Goal: Transaction & Acquisition: Obtain resource

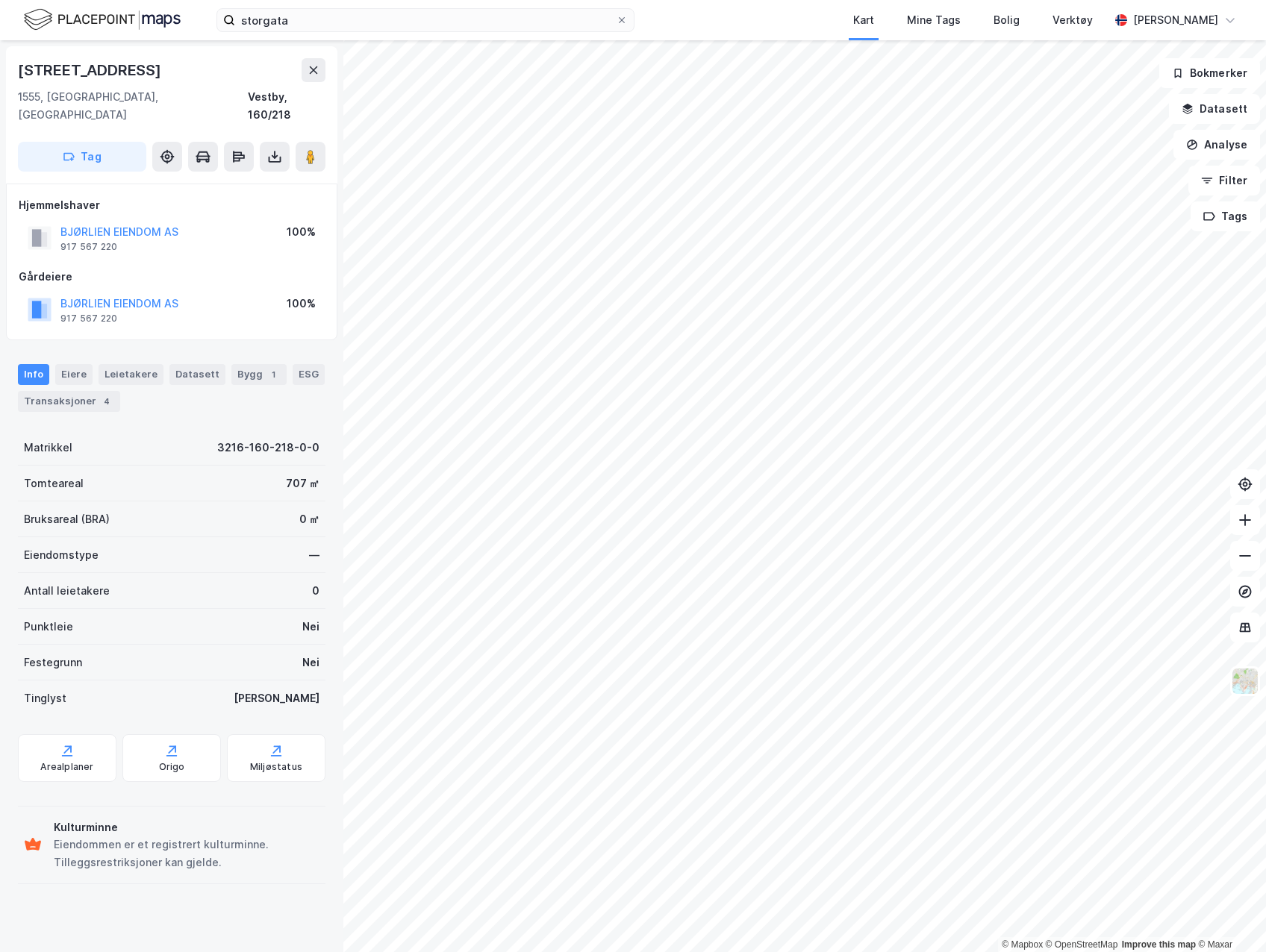
click at [78, 734] on div "Arealplaner" at bounding box center [67, 758] width 99 height 47
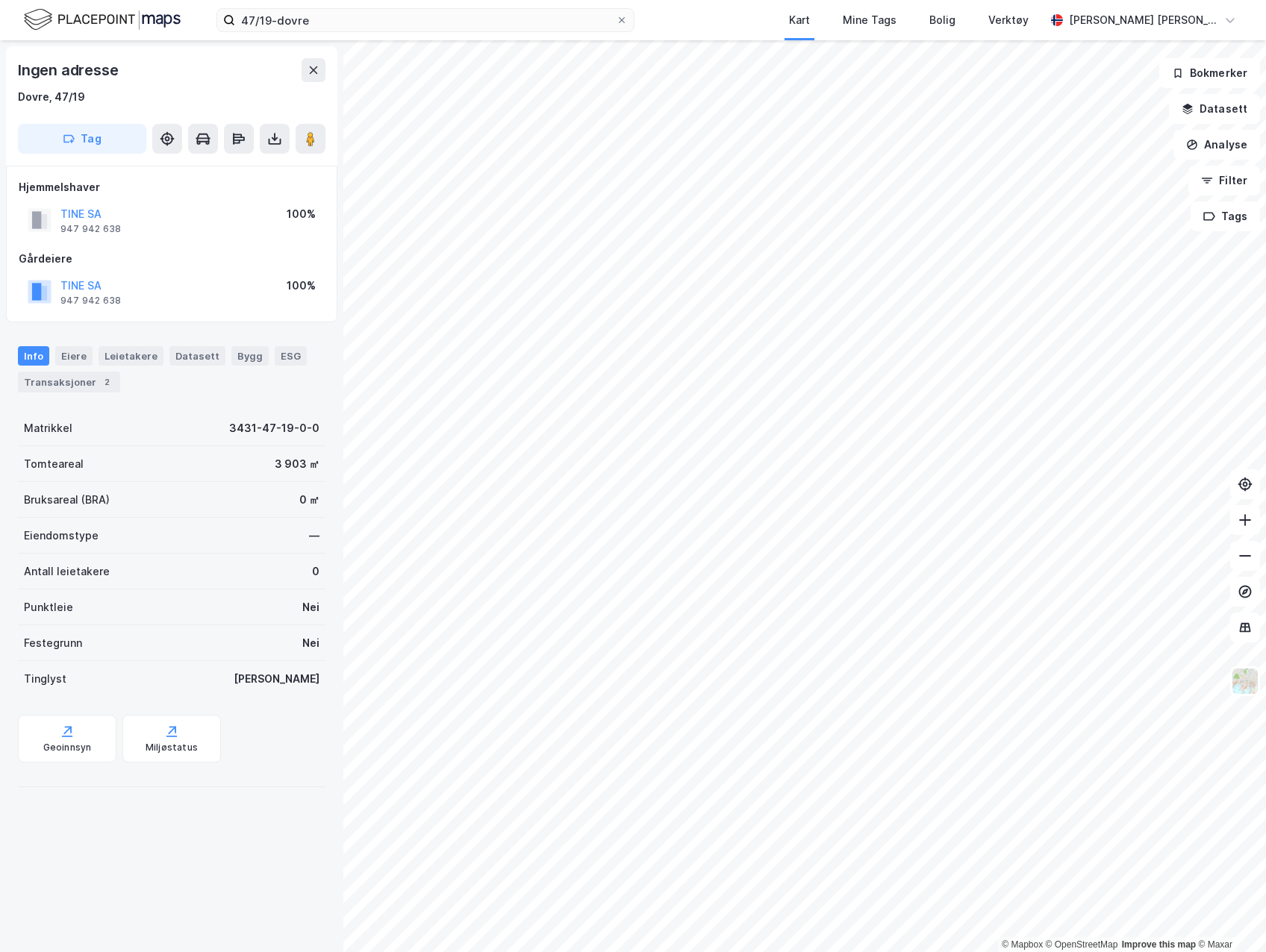
click at [282, 142] on button at bounding box center [274, 139] width 30 height 30
click at [238, 165] on div "Last ned grunnbok" at bounding box center [201, 168] width 87 height 12
click at [279, 131] on icon at bounding box center [274, 139] width 15 height 15
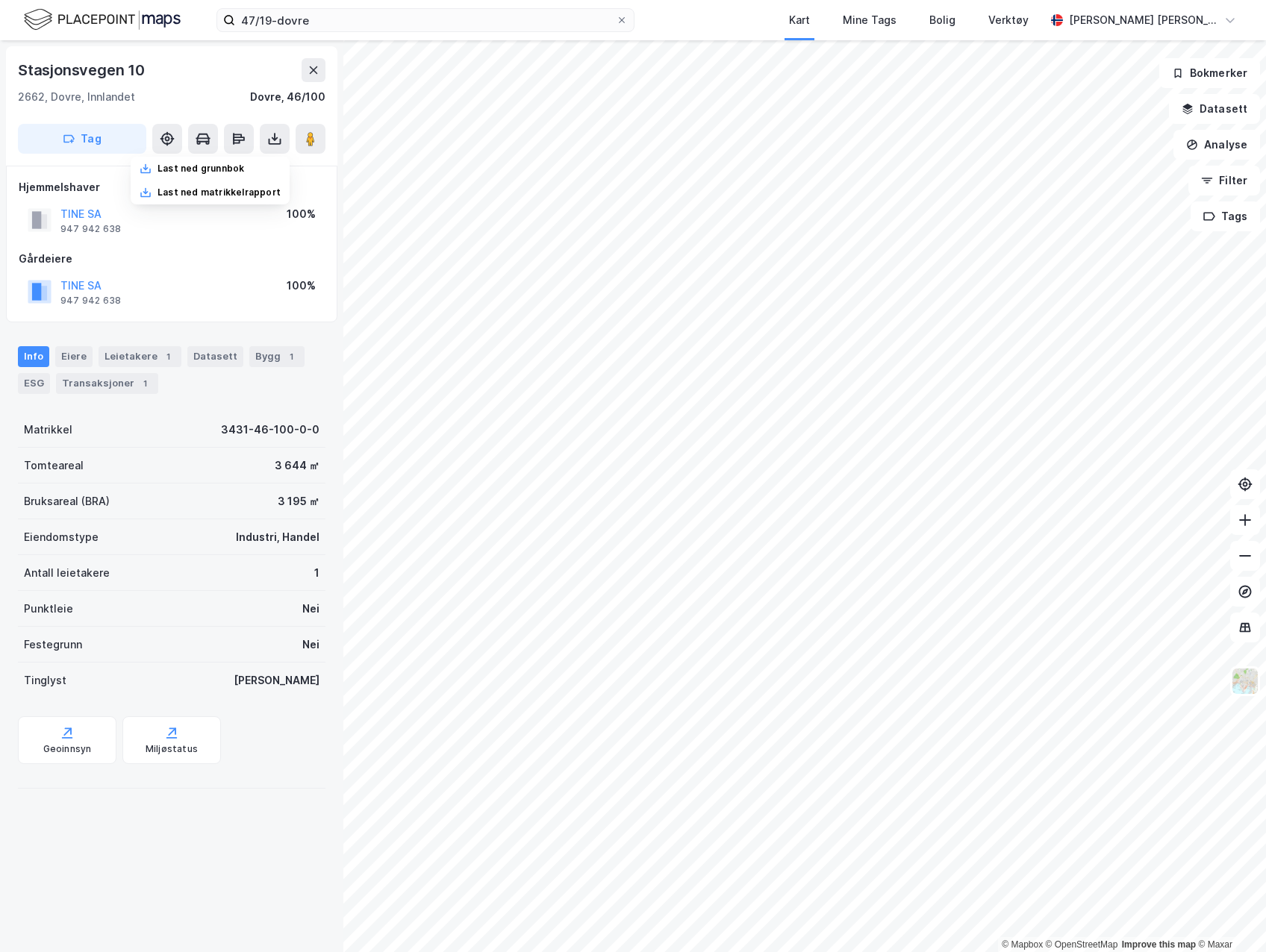
click at [252, 166] on div "Last ned grunnbok" at bounding box center [210, 168] width 159 height 24
click at [279, 145] on icon at bounding box center [274, 139] width 15 height 15
click at [242, 173] on div "Last ned grunnbok" at bounding box center [201, 168] width 87 height 12
